Goal: Navigation & Orientation: Find specific page/section

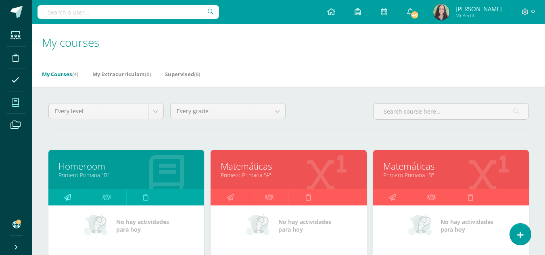
click at [71, 194] on icon at bounding box center [67, 198] width 7 height 16
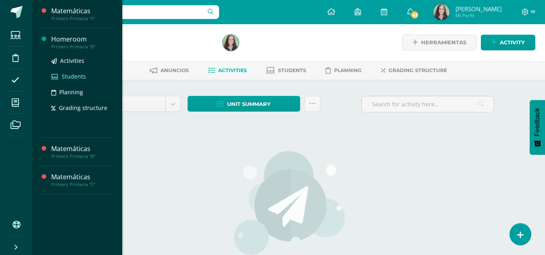
click at [69, 79] on span "Students" at bounding box center [74, 77] width 24 height 8
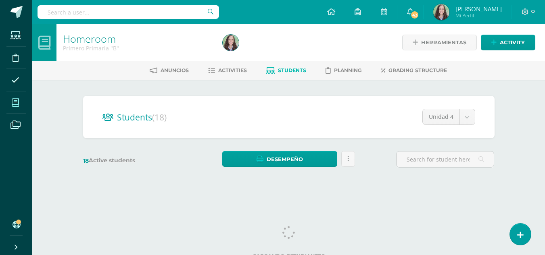
click at [16, 102] on icon at bounding box center [15, 103] width 7 height 8
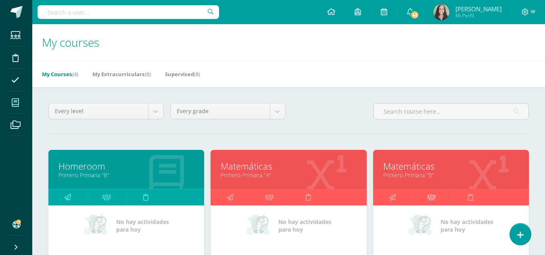
click at [431, 194] on icon at bounding box center [431, 198] width 8 height 16
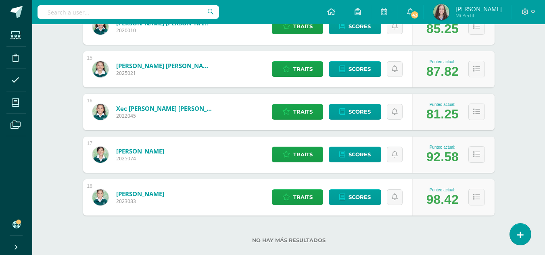
scroll to position [728, 0]
